Goal: Task Accomplishment & Management: Complete application form

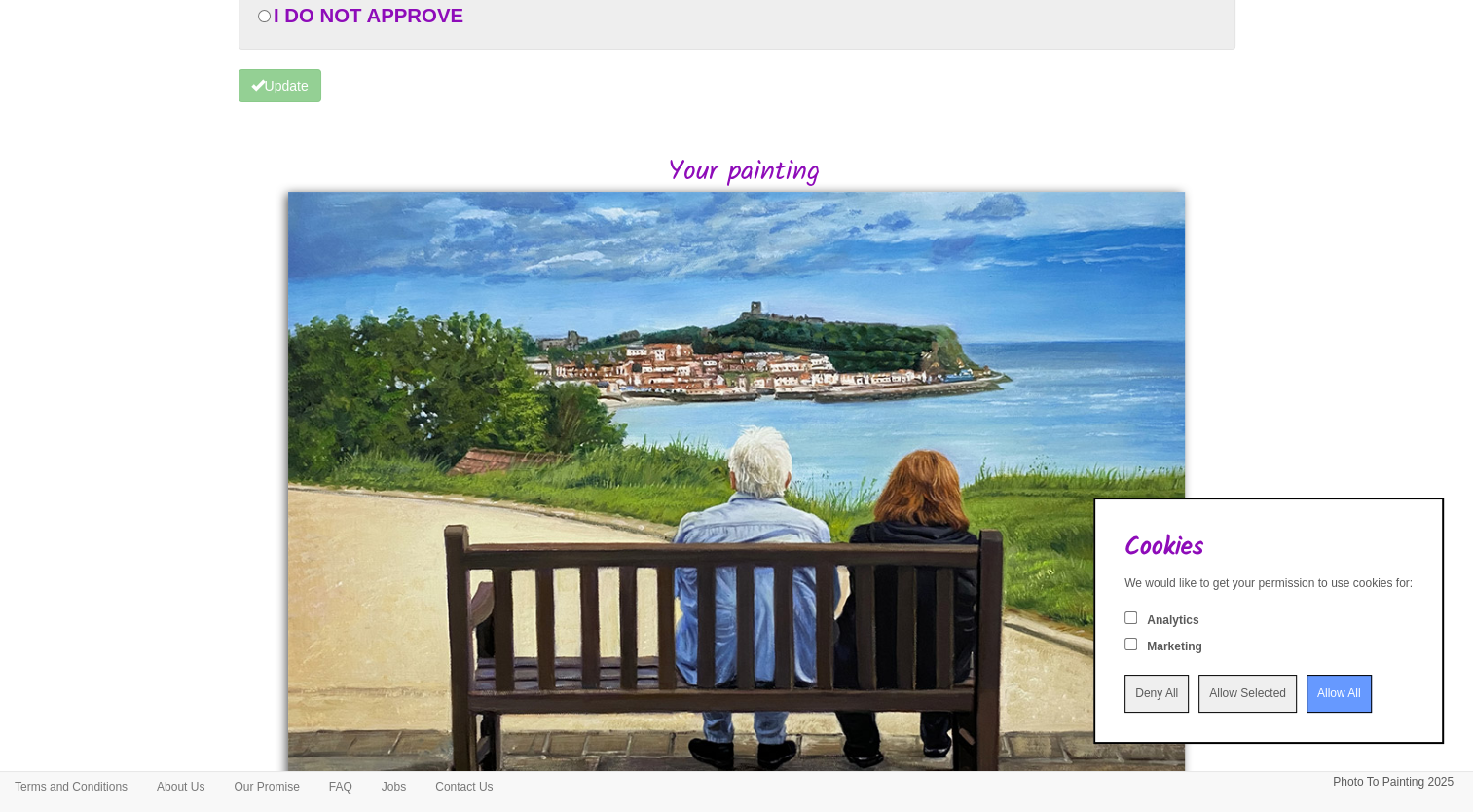
scroll to position [292, 0]
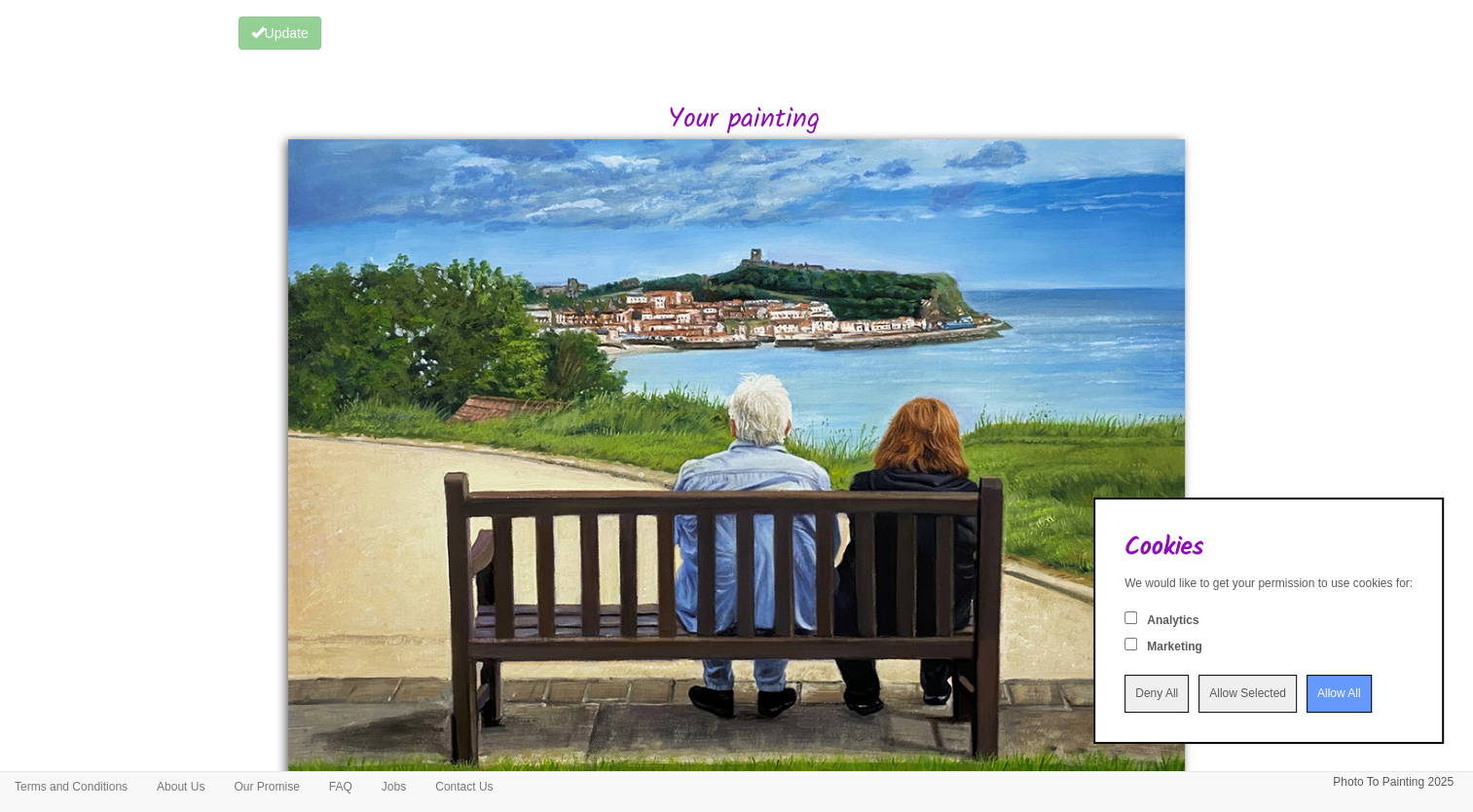
click at [1141, 703] on input "Deny All" at bounding box center [1156, 693] width 64 height 38
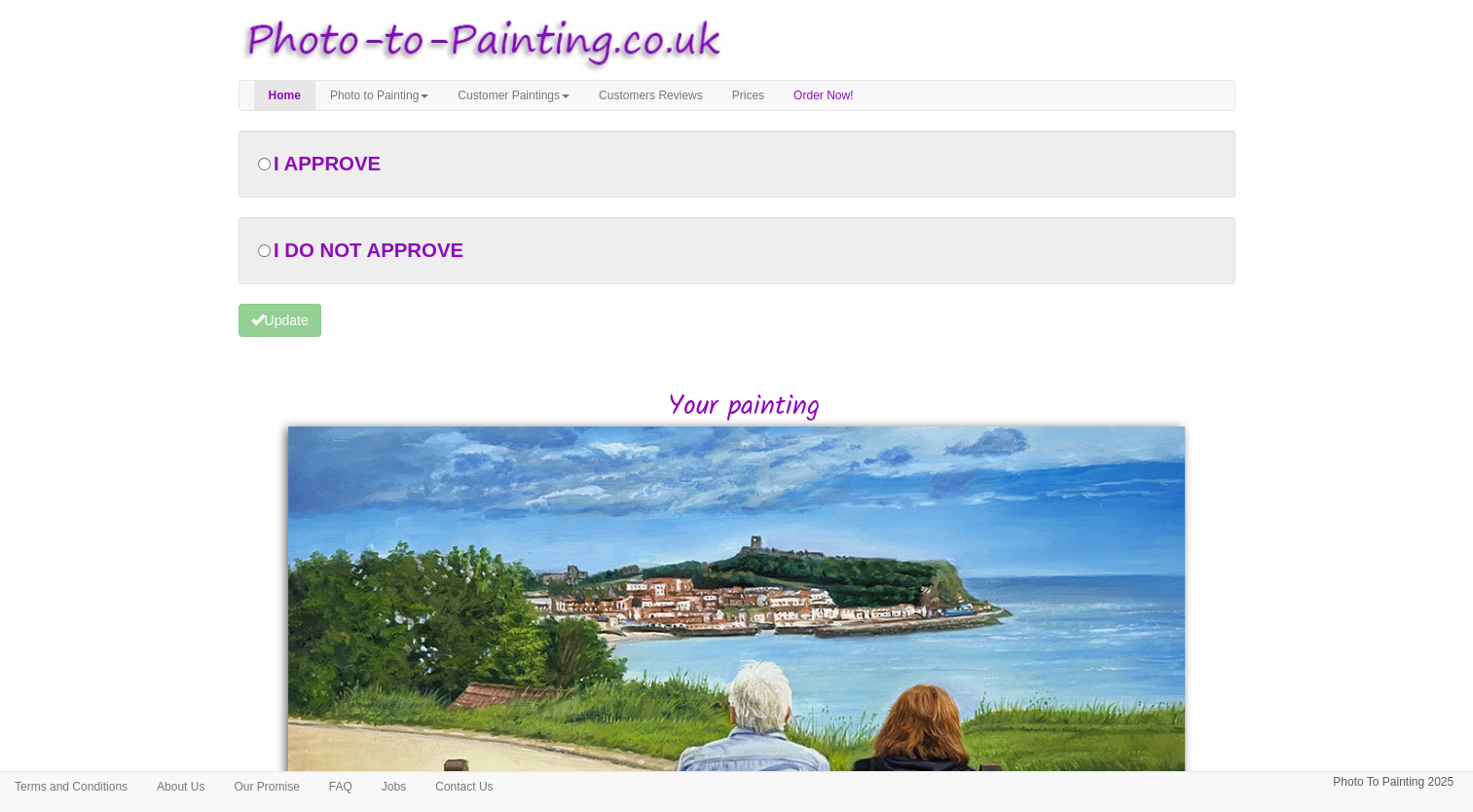
scroll to position [0, 0]
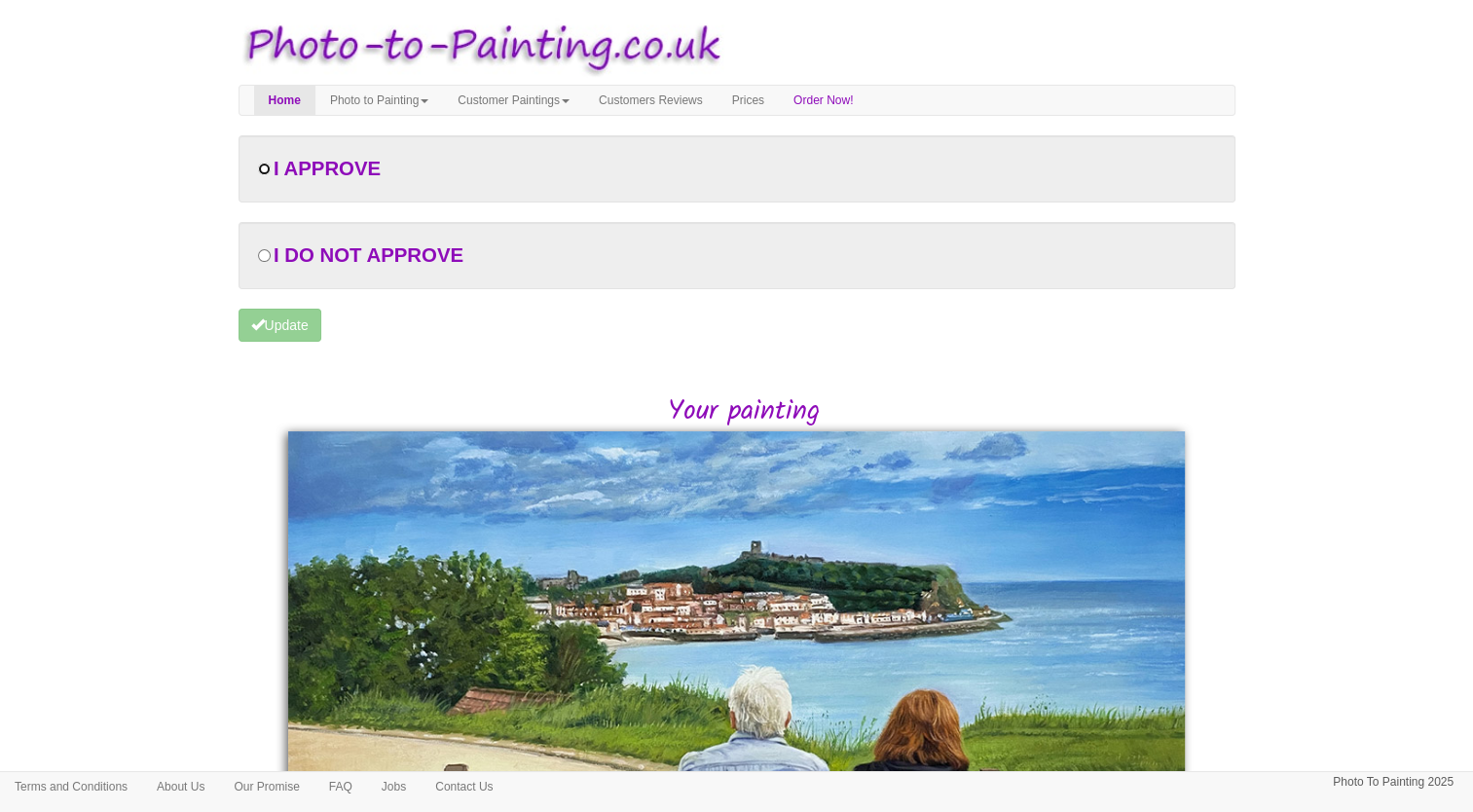
click at [267, 163] on input "radio" at bounding box center [263, 168] width 13 height 13
radio input "true"
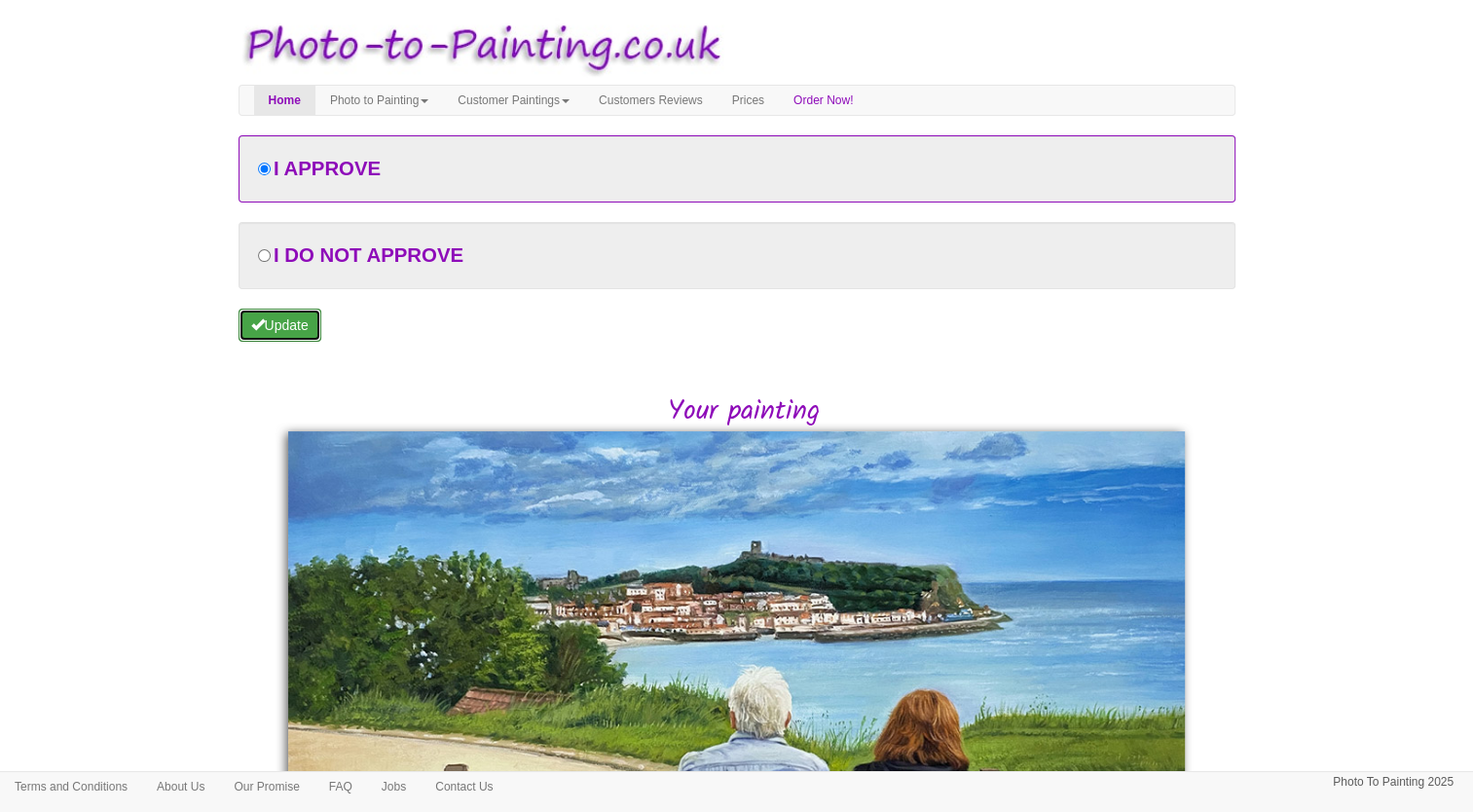
click at [293, 328] on button "Update" at bounding box center [280, 325] width 83 height 33
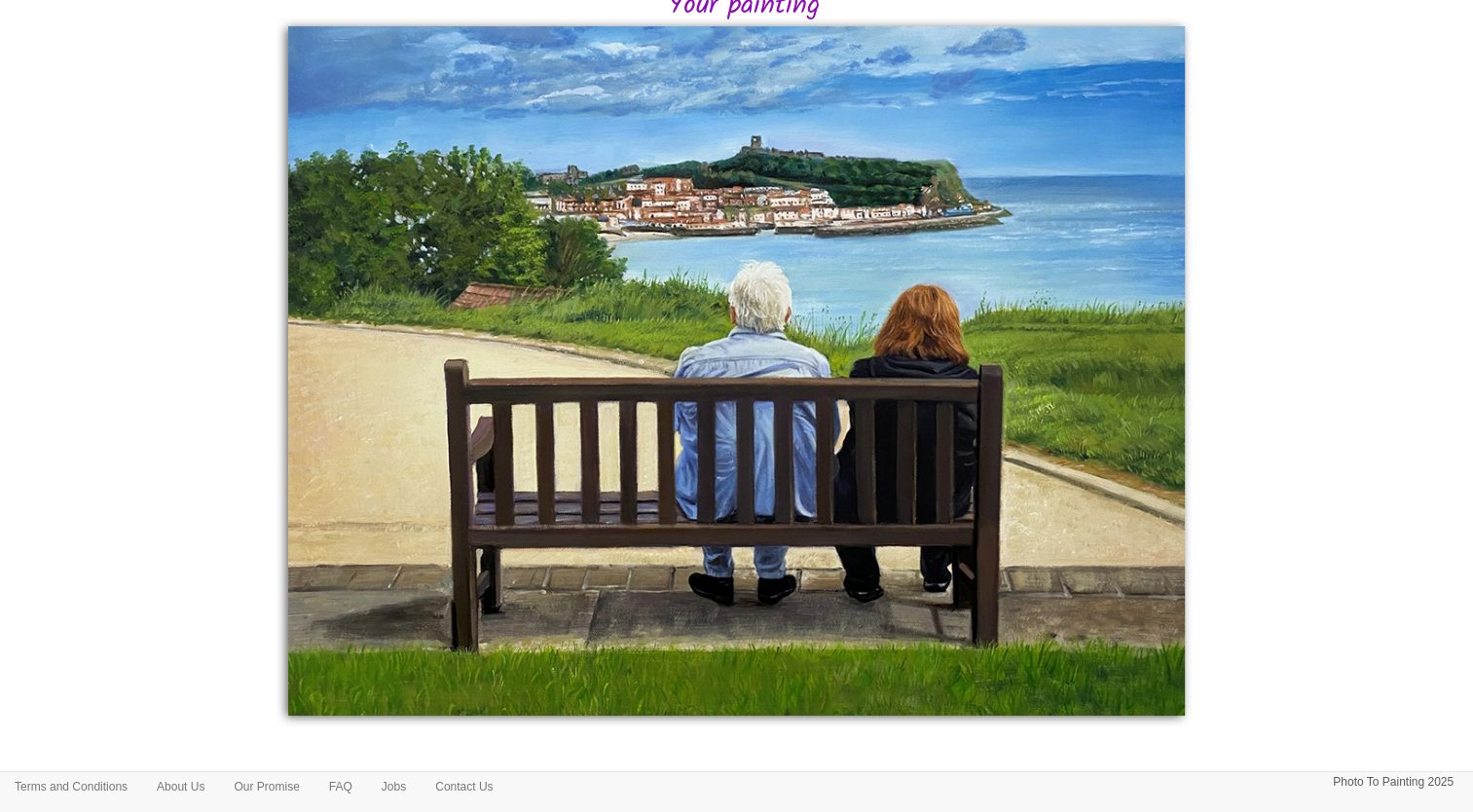
scroll to position [314, 0]
